Goal: Contribute content: Contribute content

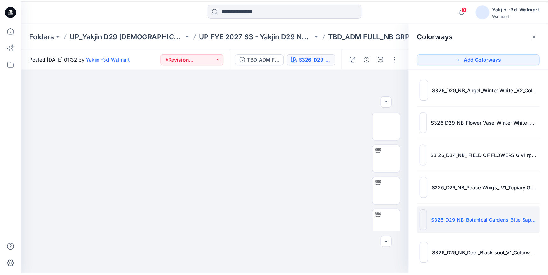
scroll to position [4, 0]
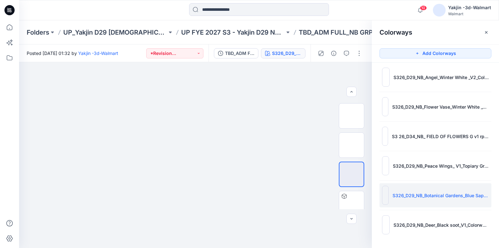
drag, startPoint x: 156, startPoint y: 17, endPoint x: 348, endPoint y: 0, distance: 193.2
click at [156, 17] on div at bounding box center [259, 10] width 240 height 14
click at [9, 11] on icon at bounding box center [9, 10] width 10 height 10
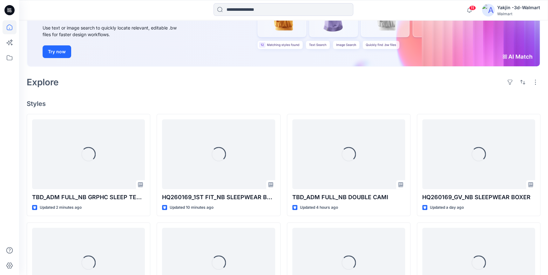
scroll to position [86, 0]
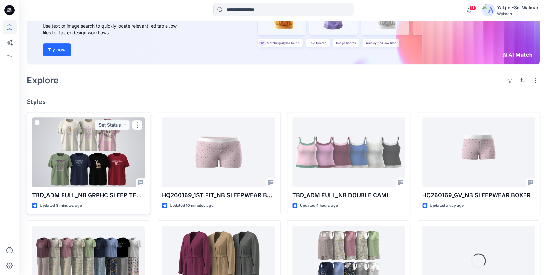
click at [86, 170] on div at bounding box center [88, 152] width 113 height 70
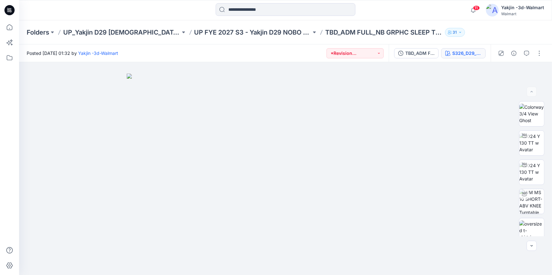
click at [473, 57] on div "S326_D29_NB_Angel_Winter White _V2_Colorway 2_YJ/S3 26_D34_NB_CLOUDS v1 rptcc_C…" at bounding box center [466, 53] width 29 height 7
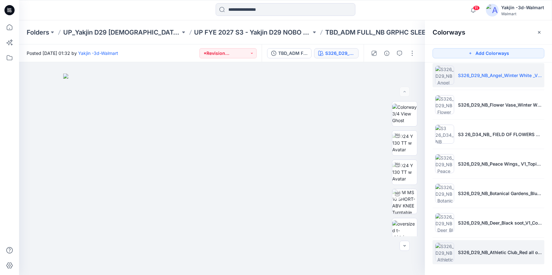
scroll to position [6, 0]
click at [494, 242] on li "S326_D29_NB_Athletic Club_Red all over_V1_Colorway 2_YJ/S3 26_D34_NB_KNIT STRIP…" at bounding box center [488, 252] width 112 height 24
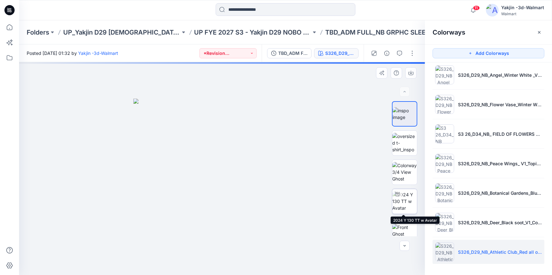
click at [401, 206] on img at bounding box center [404, 201] width 25 height 20
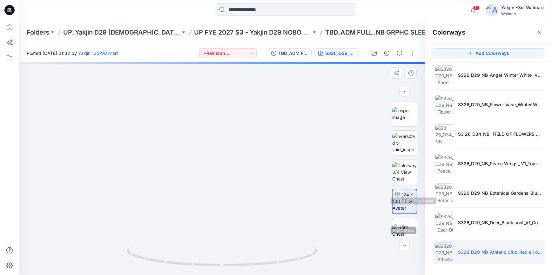
scroll to position [57, 0]
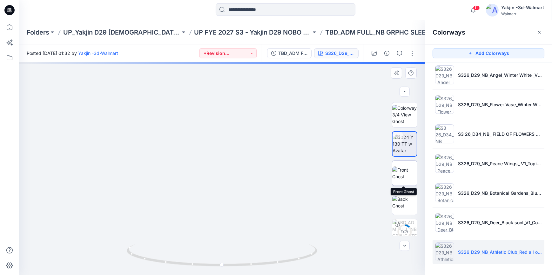
click at [402, 179] on img at bounding box center [404, 173] width 25 height 13
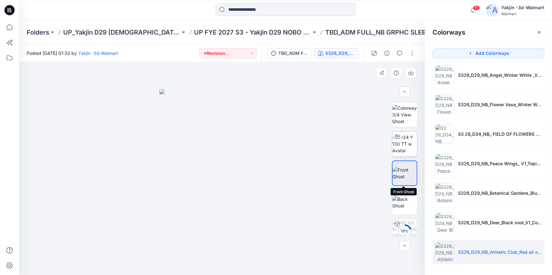
click at [410, 141] on img at bounding box center [404, 144] width 25 height 20
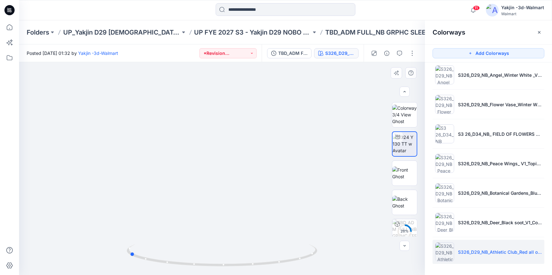
drag, startPoint x: 291, startPoint y: 263, endPoint x: 198, endPoint y: 268, distance: 92.9
click at [198, 248] on div at bounding box center [222, 260] width 191 height 32
click at [398, 203] on img at bounding box center [404, 202] width 25 height 13
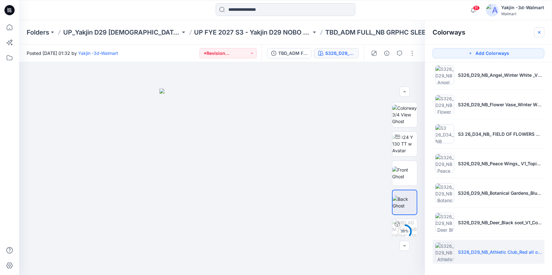
click at [498, 30] on icon "button" at bounding box center [539, 32] width 5 height 5
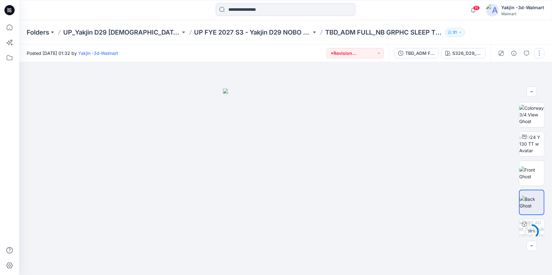
click at [498, 50] on button "button" at bounding box center [539, 53] width 10 height 10
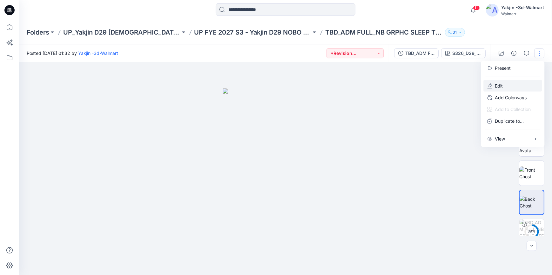
click at [498, 87] on p "Edit" at bounding box center [499, 86] width 8 height 7
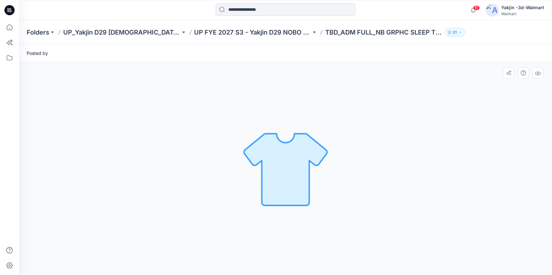
scroll to position [0, 0]
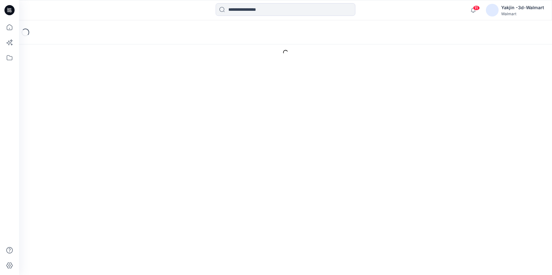
type input "**********"
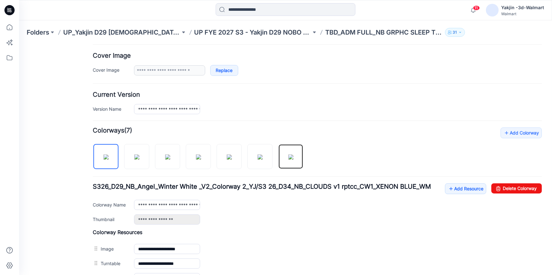
drag, startPoint x: 291, startPoint y: 156, endPoint x: 313, endPoint y: 180, distance: 32.4
click at [291, 156] on img at bounding box center [290, 156] width 5 height 5
type input "**********"
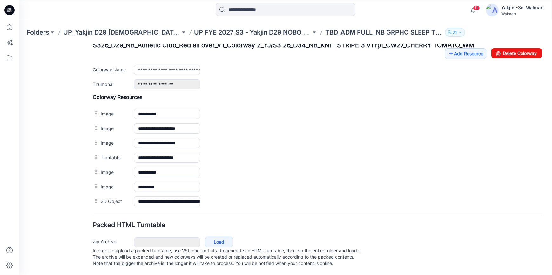
scroll to position [263, 0]
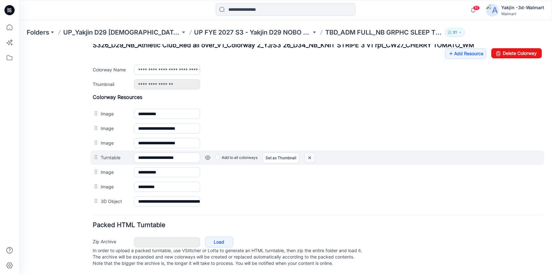
click at [307, 152] on img at bounding box center [310, 157] width 10 height 10
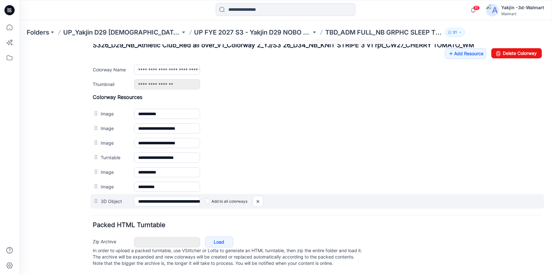
scroll to position [248, 0]
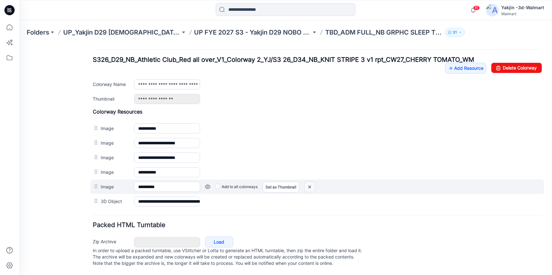
click at [312, 182] on img at bounding box center [310, 187] width 10 height 10
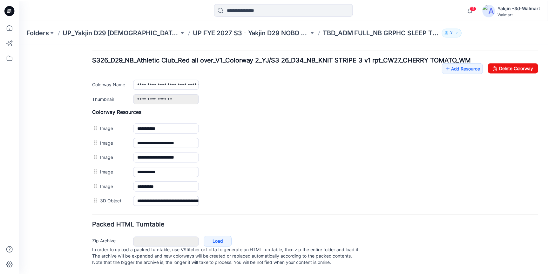
scroll to position [233, 0]
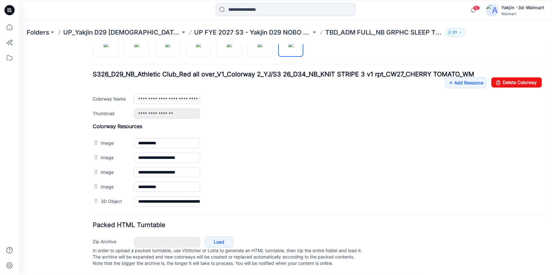
drag, startPoint x: 6, startPoint y: 11, endPoint x: 19, endPoint y: 17, distance: 14.1
click at [6, 11] on icon at bounding box center [9, 10] width 10 height 10
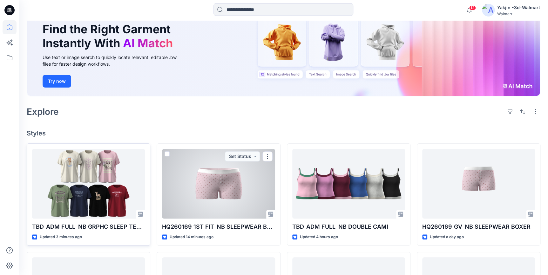
scroll to position [57, 0]
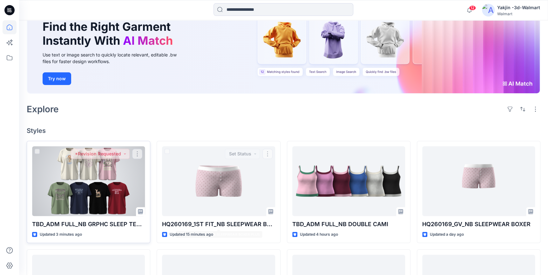
click at [104, 181] on div at bounding box center [88, 181] width 113 height 70
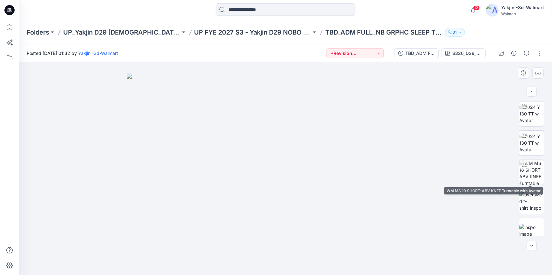
scroll to position [57, 0]
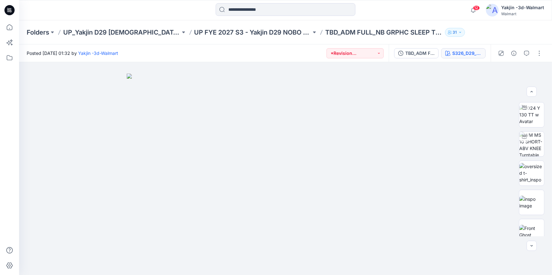
click at [453, 57] on button "S326_D29_NB_Angel_Winter White _V2_Colorway 2_YJ/S3 26_D34_NB_CLOUDS v1 rptcc_C…" at bounding box center [463, 53] width 44 height 10
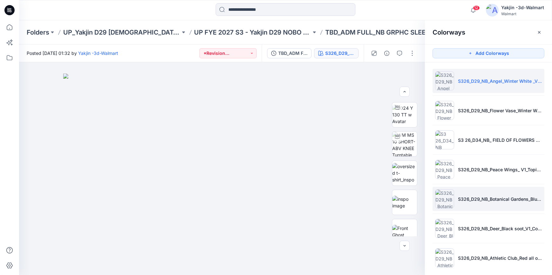
scroll to position [6, 0]
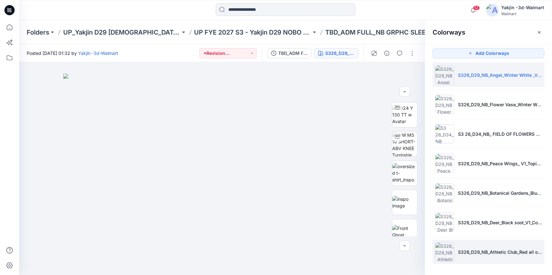
click at [505, 245] on li "S326_D29_NB_Athletic Club_Red all over_V1_Colorway 2_YJ/S3 26_D34_NB_KNIT STRIP…" at bounding box center [488, 252] width 112 height 24
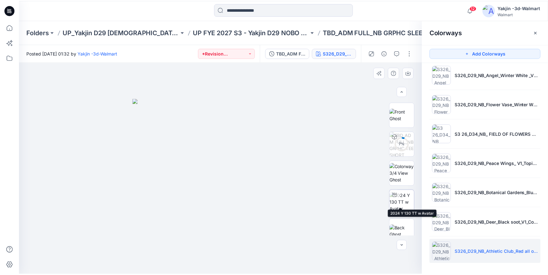
scroll to position [124, 0]
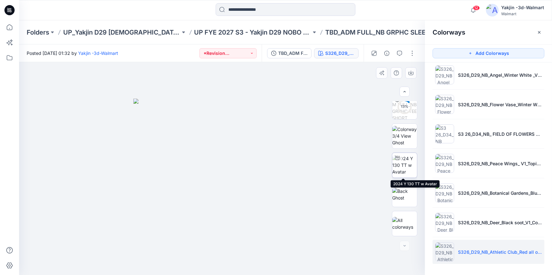
click at [405, 168] on img at bounding box center [404, 165] width 25 height 20
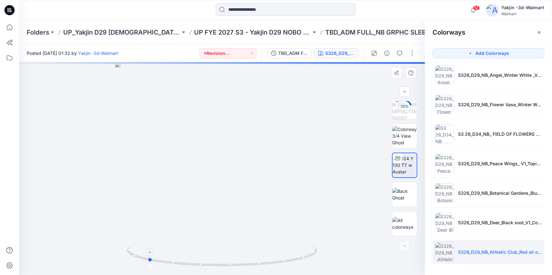
drag, startPoint x: 289, startPoint y: 266, endPoint x: 214, endPoint y: 262, distance: 74.4
click at [214, 262] on icon at bounding box center [223, 257] width 192 height 24
click at [540, 35] on icon "button" at bounding box center [539, 32] width 5 height 5
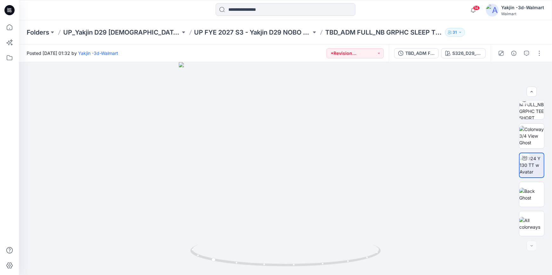
drag, startPoint x: 8, startPoint y: 10, endPoint x: 29, endPoint y: 18, distance: 22.0
click at [8, 10] on icon at bounding box center [9, 10] width 10 height 20
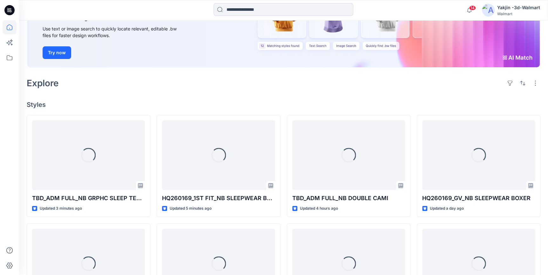
scroll to position [86, 0]
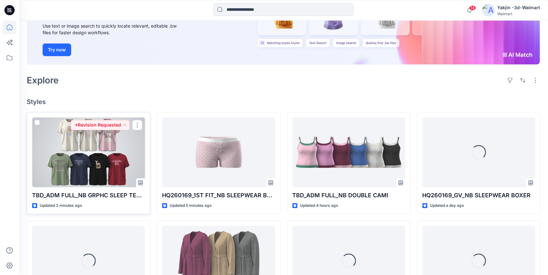
click at [111, 167] on div at bounding box center [88, 152] width 113 height 70
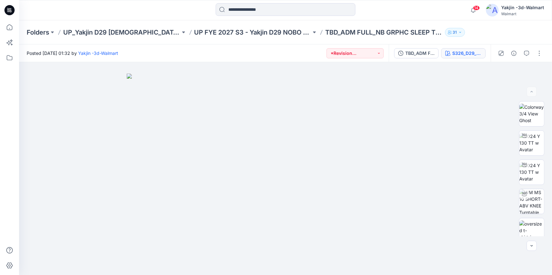
click at [467, 52] on div "S326_D29_NB_Angel_Winter White _V2_Colorway 2_YJ/S3 26_D34_NB_CLOUDS v1 rptcc_C…" at bounding box center [466, 53] width 29 height 7
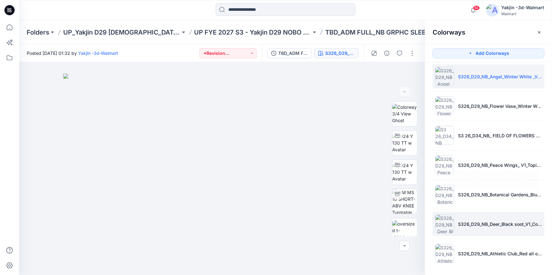
scroll to position [6, 0]
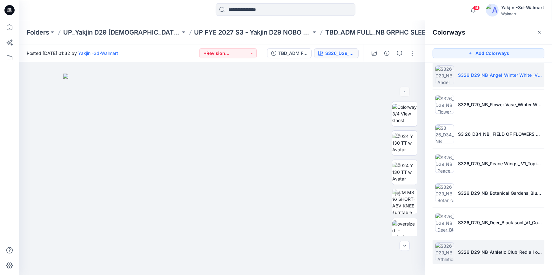
click at [499, 242] on li "S326_D29_NB_Athletic Club_Red all over_V1_Colorway 2_YJ/S3 26_D34_NB_KNIT STRIP…" at bounding box center [488, 252] width 112 height 24
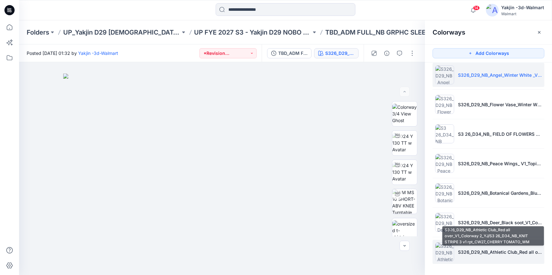
click at [503, 251] on p "S326_D29_NB_Athletic Club_Red all over_V1_Colorway 2_YJ/S3 26_D34_NB_KNIT STRIP…" at bounding box center [500, 252] width 84 height 7
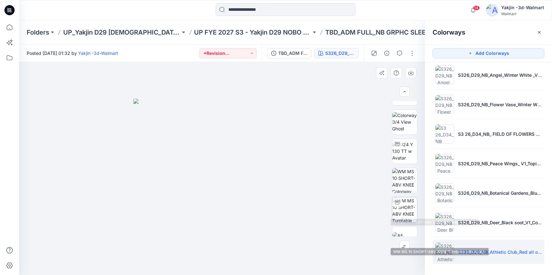
scroll to position [231, 0]
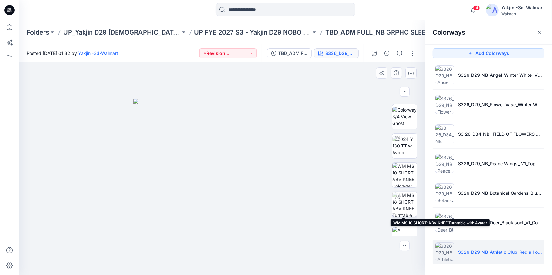
click at [406, 199] on img at bounding box center [404, 204] width 25 height 25
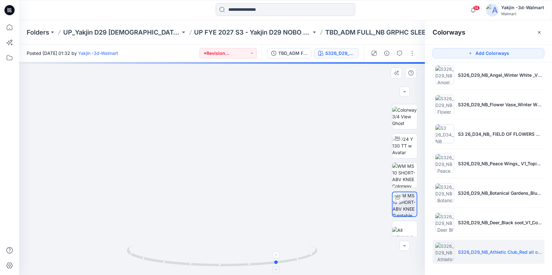
drag, startPoint x: 255, startPoint y: 266, endPoint x: 311, endPoint y: 268, distance: 56.2
click at [311, 268] on icon at bounding box center [223, 257] width 192 height 24
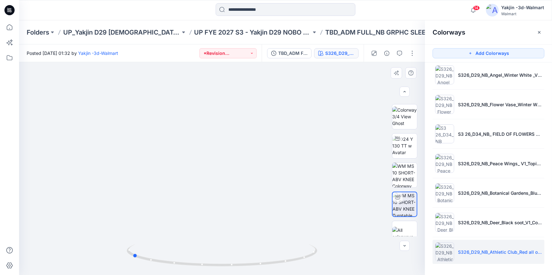
drag, startPoint x: 311, startPoint y: 268, endPoint x: 359, endPoint y: 248, distance: 51.7
click at [359, 248] on div at bounding box center [222, 168] width 406 height 213
click at [542, 34] on button "button" at bounding box center [539, 32] width 10 height 10
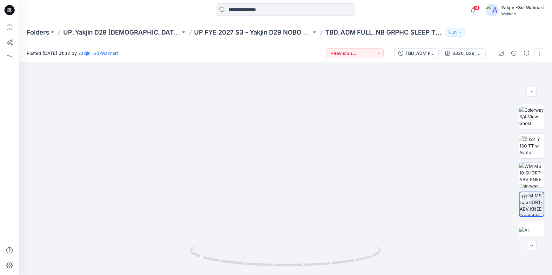
click at [539, 53] on button "button" at bounding box center [539, 53] width 10 height 10
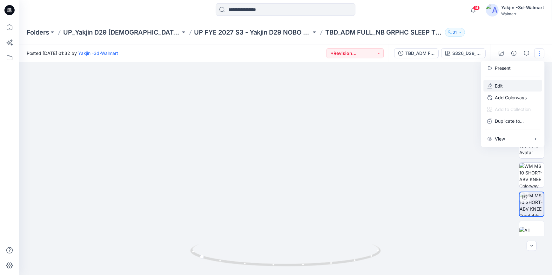
click at [508, 88] on button "Edit" at bounding box center [512, 86] width 58 height 12
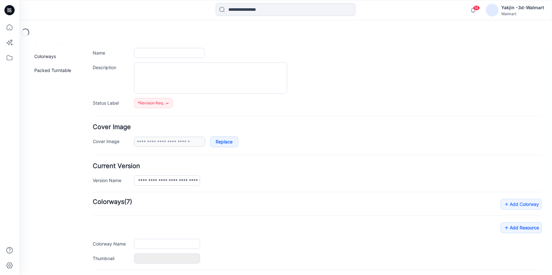
type input "**********"
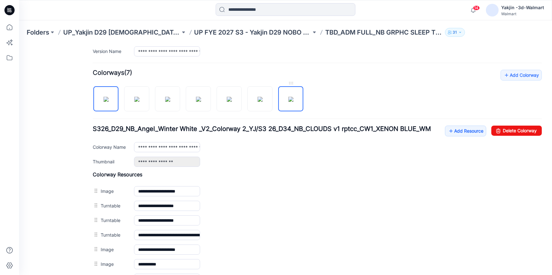
click at [293, 97] on img at bounding box center [290, 99] width 5 height 5
type input "**********"
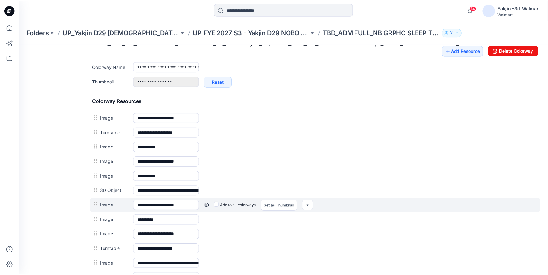
scroll to position [289, 0]
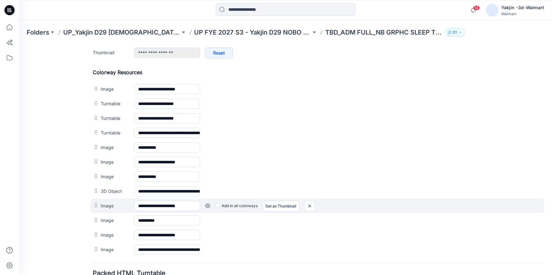
click at [210, 204] on link at bounding box center [207, 205] width 5 height 5
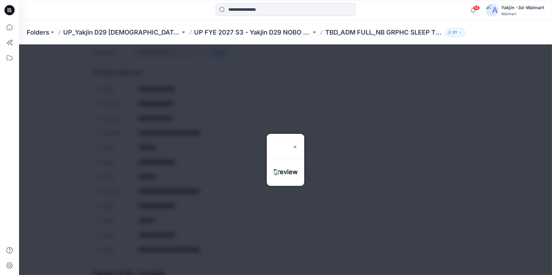
click at [298, 144] on img at bounding box center [294, 146] width 5 height 5
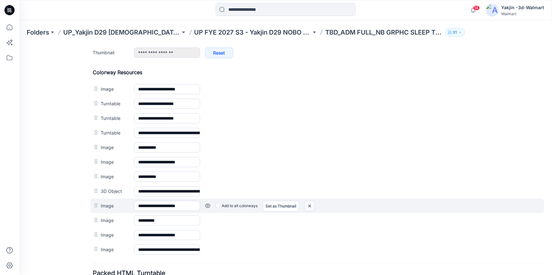
click at [307, 204] on img at bounding box center [310, 206] width 10 height 10
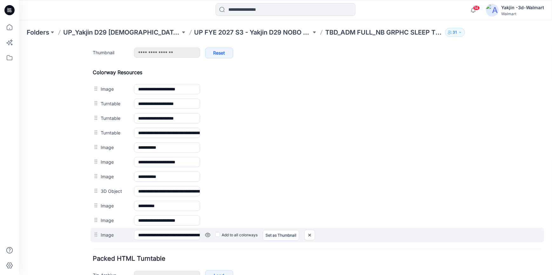
click at [209, 235] on link at bounding box center [207, 234] width 5 height 5
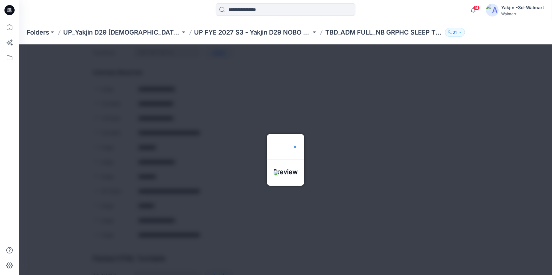
click at [298, 144] on img at bounding box center [294, 146] width 5 height 5
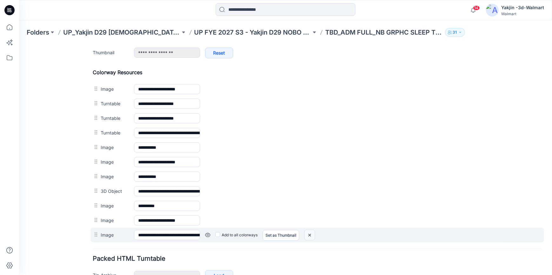
click at [311, 234] on img at bounding box center [310, 235] width 10 height 10
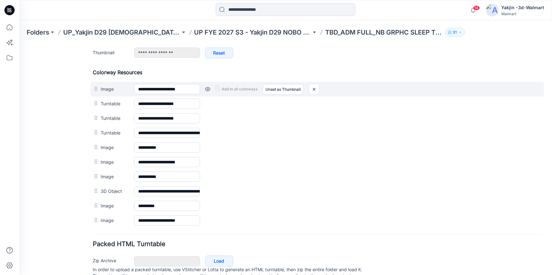
click at [207, 88] on link at bounding box center [207, 88] width 5 height 5
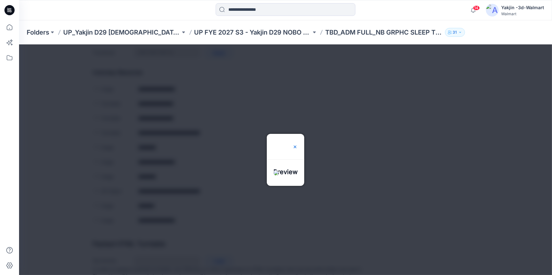
click at [298, 144] on img at bounding box center [294, 146] width 5 height 5
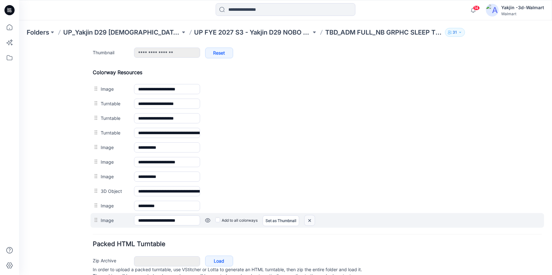
click at [310, 218] on img at bounding box center [310, 220] width 10 height 10
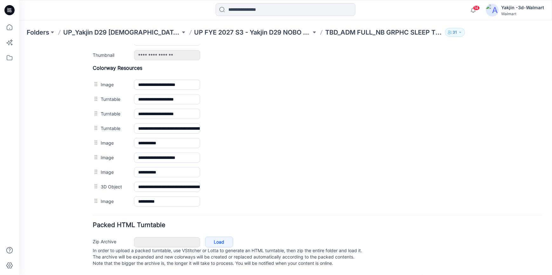
click at [92, 179] on div "**********" at bounding box center [281, 16] width 525 height 517
click at [12, 7] on icon at bounding box center [9, 10] width 10 height 10
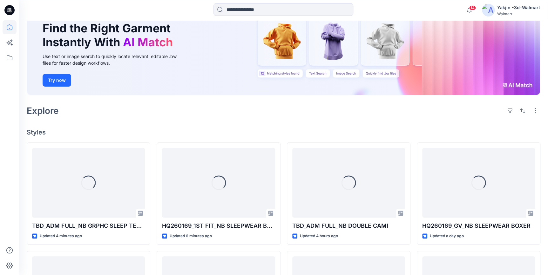
scroll to position [57, 0]
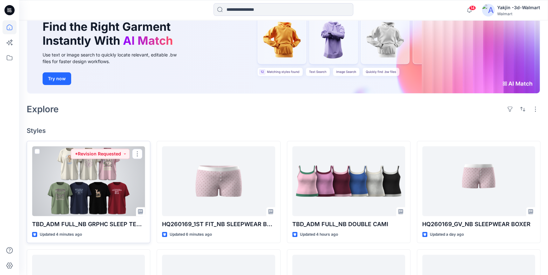
click at [122, 180] on div at bounding box center [88, 181] width 113 height 70
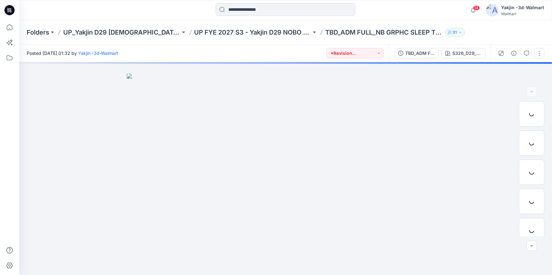
click at [540, 58] on button "button" at bounding box center [539, 53] width 10 height 10
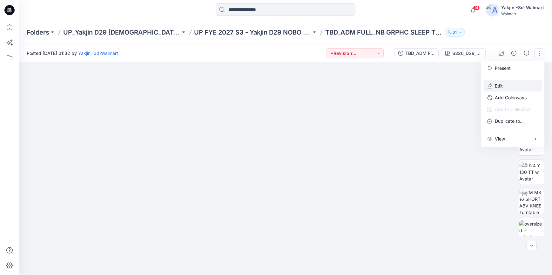
click at [510, 84] on button "Edit" at bounding box center [512, 86] width 58 height 12
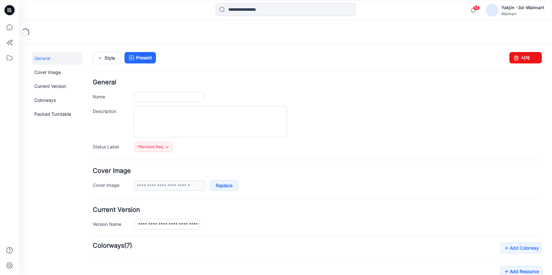
type input "**********"
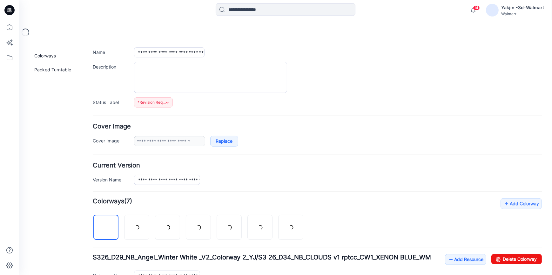
scroll to position [115, 0]
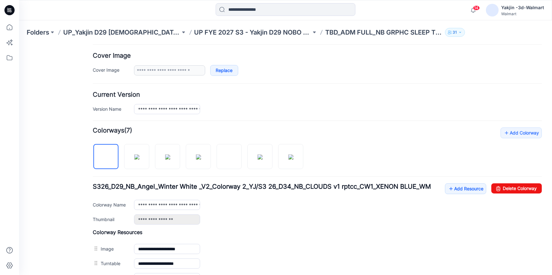
click at [305, 151] on div at bounding box center [201, 153] width 216 height 33
click at [290, 155] on img at bounding box center [290, 156] width 5 height 5
type input "**********"
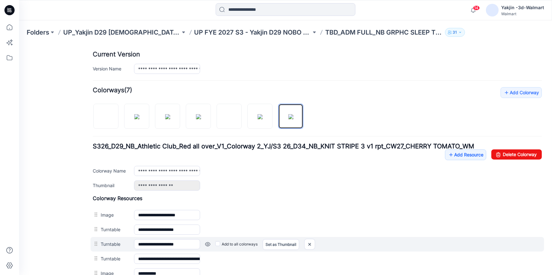
scroll to position [202, 0]
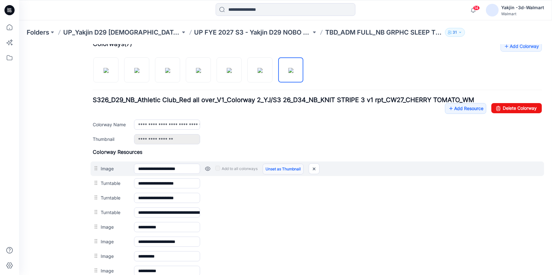
click at [282, 168] on link "Unset as Thumbnail" at bounding box center [283, 169] width 41 height 11
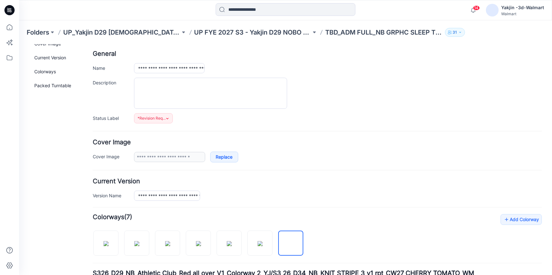
scroll to position [0, 0]
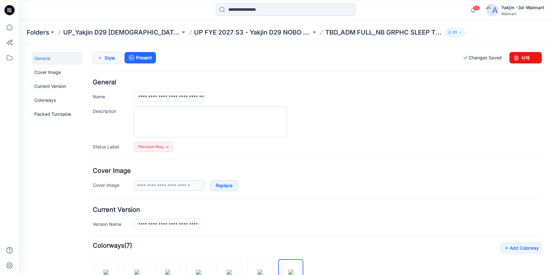
click at [113, 59] on link "Style" at bounding box center [107, 58] width 29 height 12
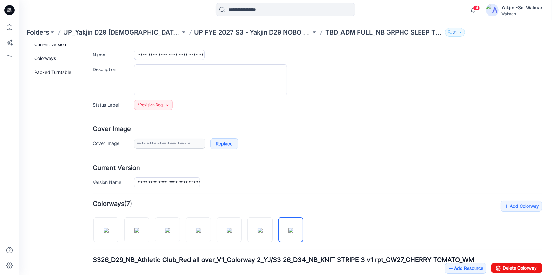
scroll to position [86, 0]
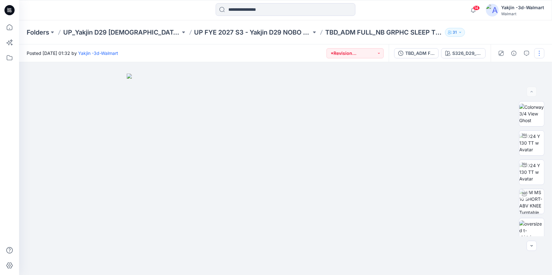
click at [540, 55] on button "button" at bounding box center [539, 53] width 10 height 10
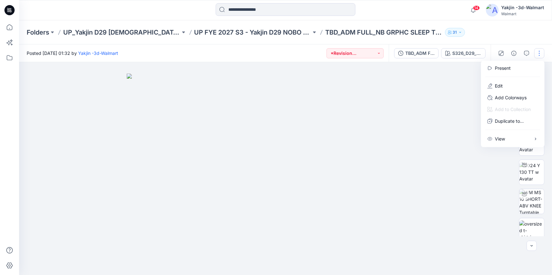
click at [442, 98] on img at bounding box center [286, 175] width 318 height 202
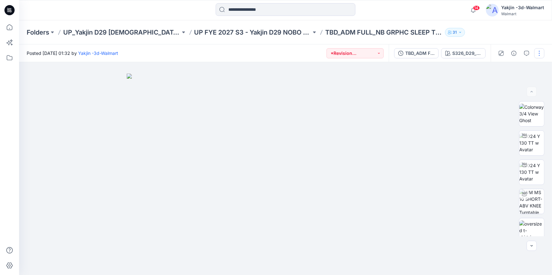
click at [543, 51] on button "button" at bounding box center [539, 53] width 10 height 10
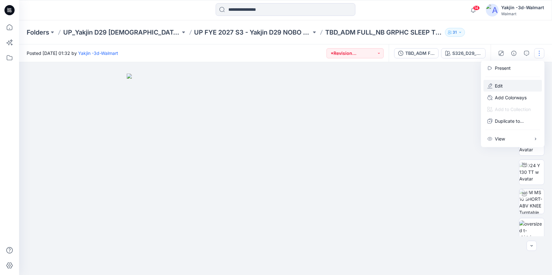
click at [512, 87] on button "Edit" at bounding box center [512, 86] width 58 height 12
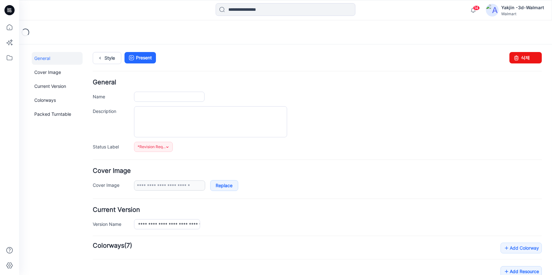
type input "**********"
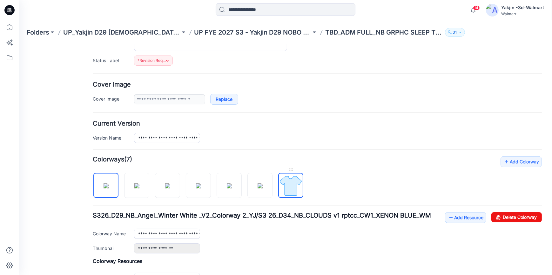
click at [295, 185] on img at bounding box center [291, 186] width 24 height 24
type input "**********"
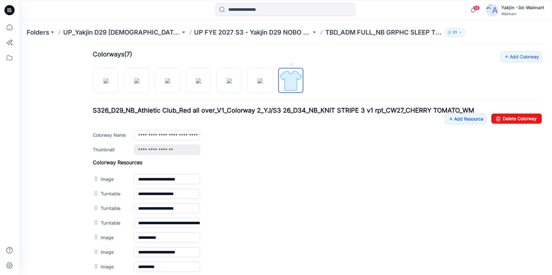
scroll to position [202, 0]
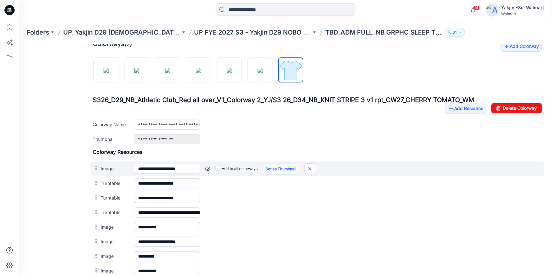
click at [277, 170] on link "Set as Thumbnail" at bounding box center [281, 169] width 37 height 11
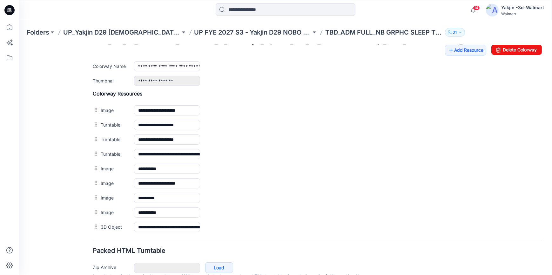
scroll to position [289, 0]
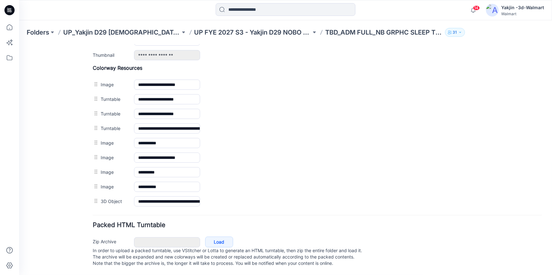
click at [44, 66] on div "General Cover Image Current Version Colorways Packed Turntable" at bounding box center [57, 20] width 51 height 509
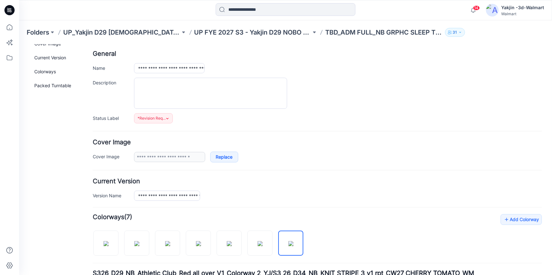
scroll to position [0, 0]
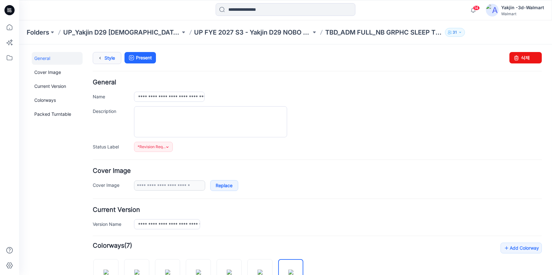
click at [109, 59] on link "Style" at bounding box center [107, 58] width 29 height 12
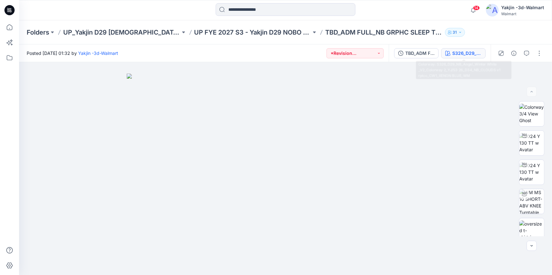
click at [455, 56] on div "S326_D29_NB_Angel_Winter White _V2_Colorway 2_YJ/S3 26_D34_NB_CLOUDS v1 rptcc_C…" at bounding box center [466, 53] width 29 height 7
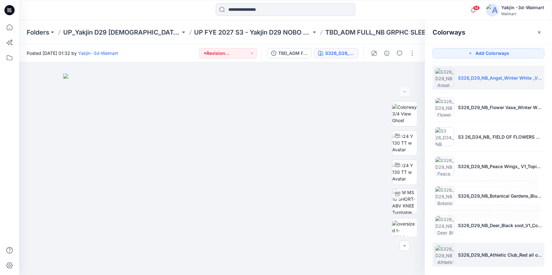
scroll to position [6, 0]
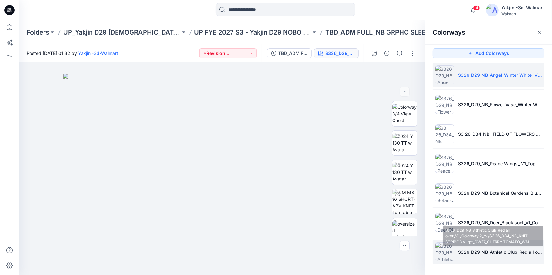
click at [470, 250] on p "S326_D29_NB_Athletic Club_Red all over_V1_Colorway 2_YJ/S3 26_D34_NB_KNIT STRIP…" at bounding box center [500, 252] width 84 height 7
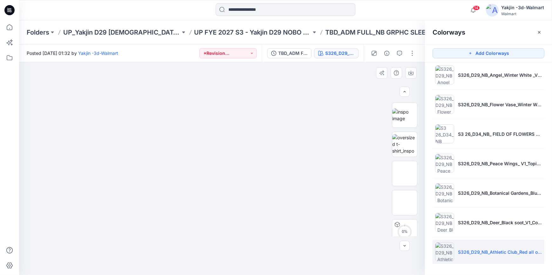
scroll to position [153, 0]
click at [540, 30] on icon "button" at bounding box center [539, 32] width 5 height 5
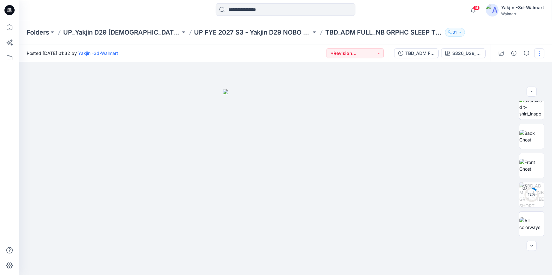
click at [538, 51] on button "button" at bounding box center [539, 53] width 10 height 10
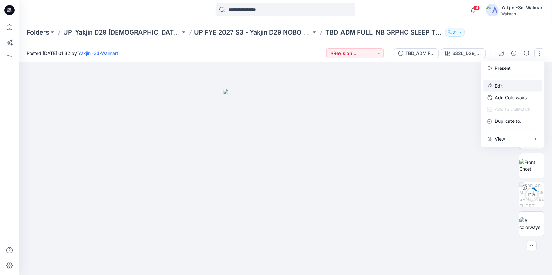
click at [514, 86] on button "Edit" at bounding box center [512, 86] width 58 height 12
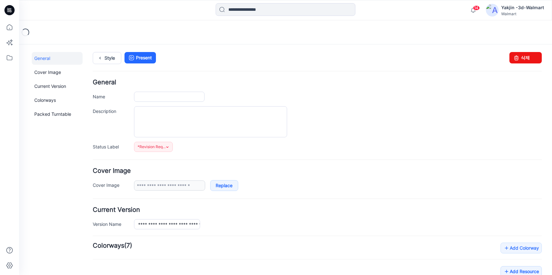
type input "**********"
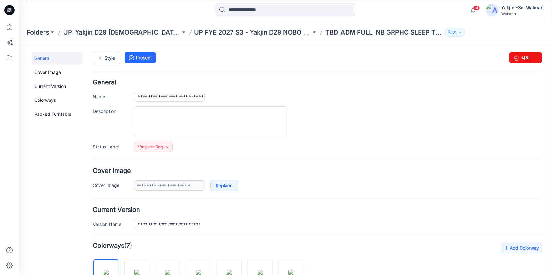
click at [412, 124] on div at bounding box center [338, 121] width 408 height 31
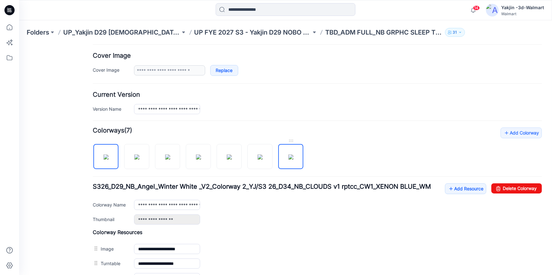
click at [292, 159] on img at bounding box center [290, 156] width 5 height 5
type input "**********"
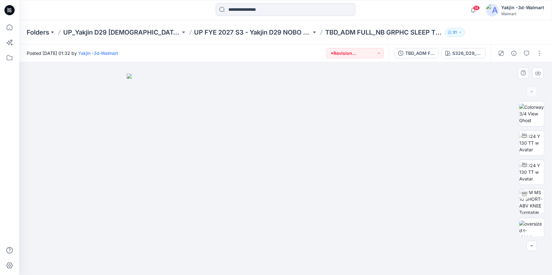
click at [56, 198] on div at bounding box center [285, 168] width 533 height 213
click at [43, 144] on div at bounding box center [285, 168] width 533 height 213
click at [11, 13] on icon at bounding box center [9, 10] width 10 height 10
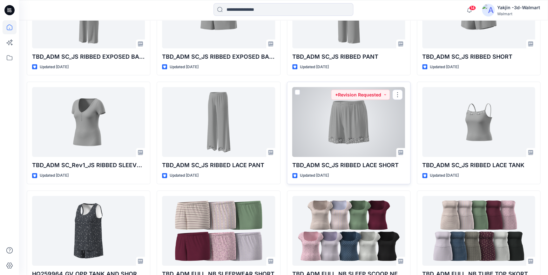
scroll to position [686, 0]
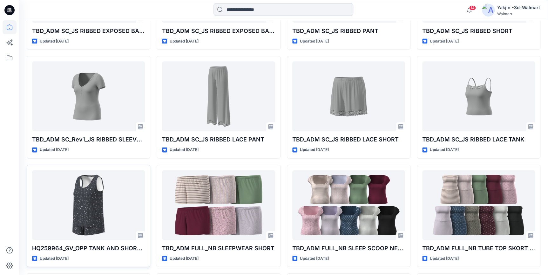
drag, startPoint x: 5, startPoint y: 156, endPoint x: 29, endPoint y: 165, distance: 25.4
click at [5, 156] on div at bounding box center [10, 147] width 14 height 255
